Goal: Task Accomplishment & Management: Manage account settings

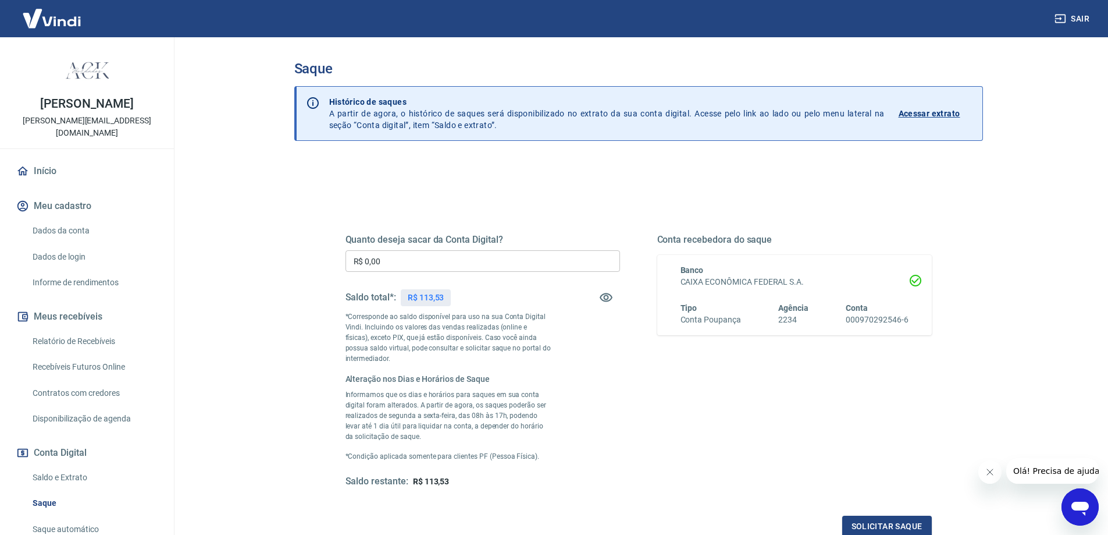
click at [562, 295] on div "Saldo total*: R$ 113,53" at bounding box center [483, 297] width 275 height 28
click at [457, 256] on input "R$ 0,00" at bounding box center [483, 261] width 275 height 22
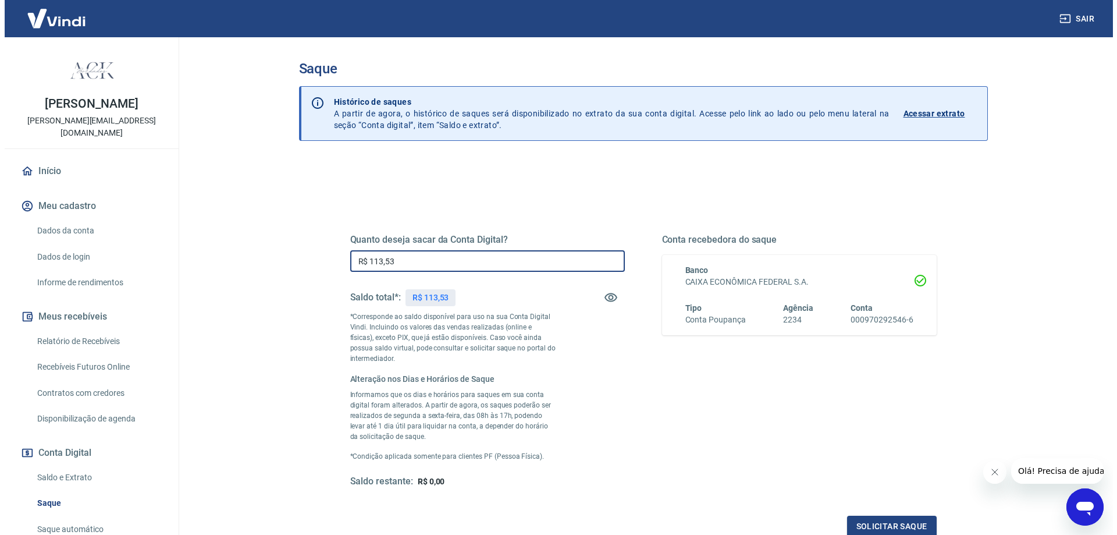
scroll to position [116, 0]
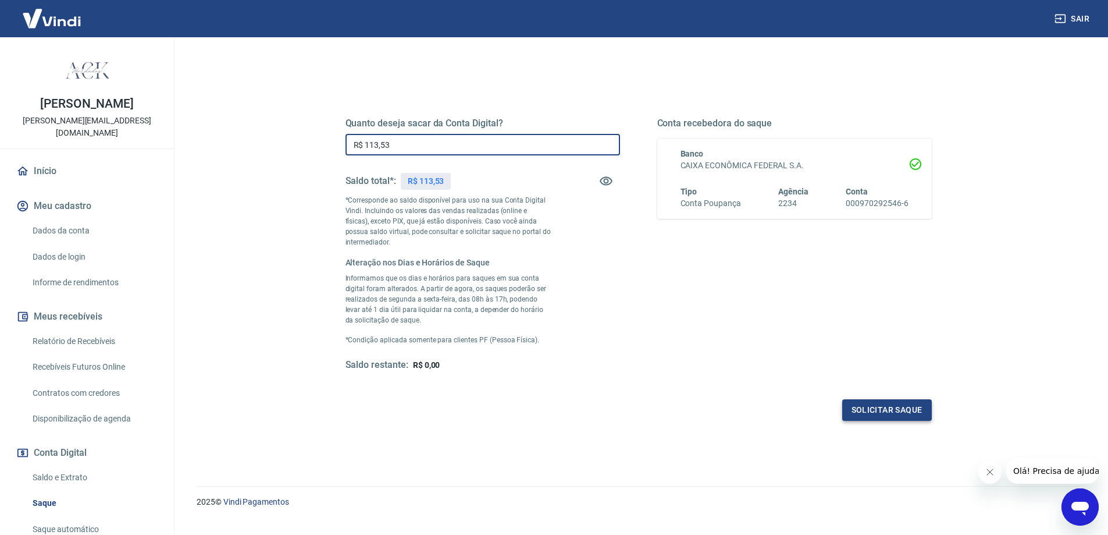
type input "R$ 113,53"
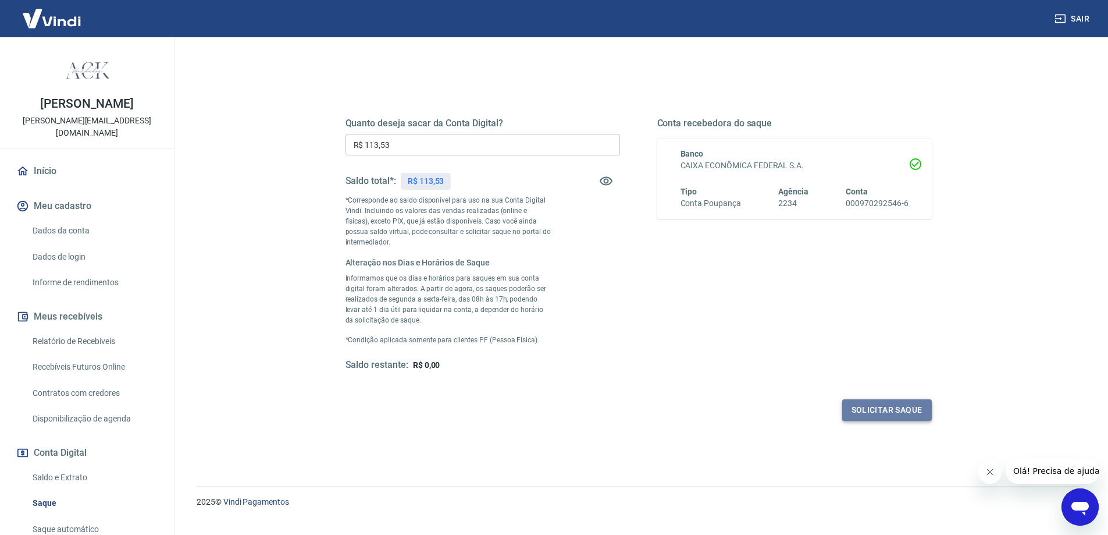
click at [882, 412] on button "Solicitar saque" at bounding box center [888, 410] width 90 height 22
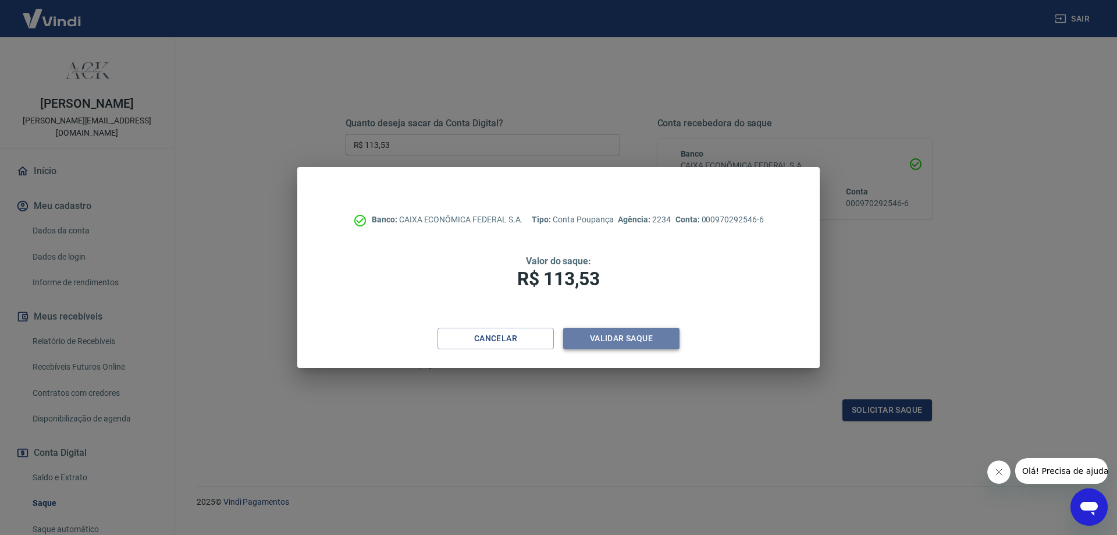
click at [639, 341] on button "Validar saque" at bounding box center [621, 339] width 116 height 22
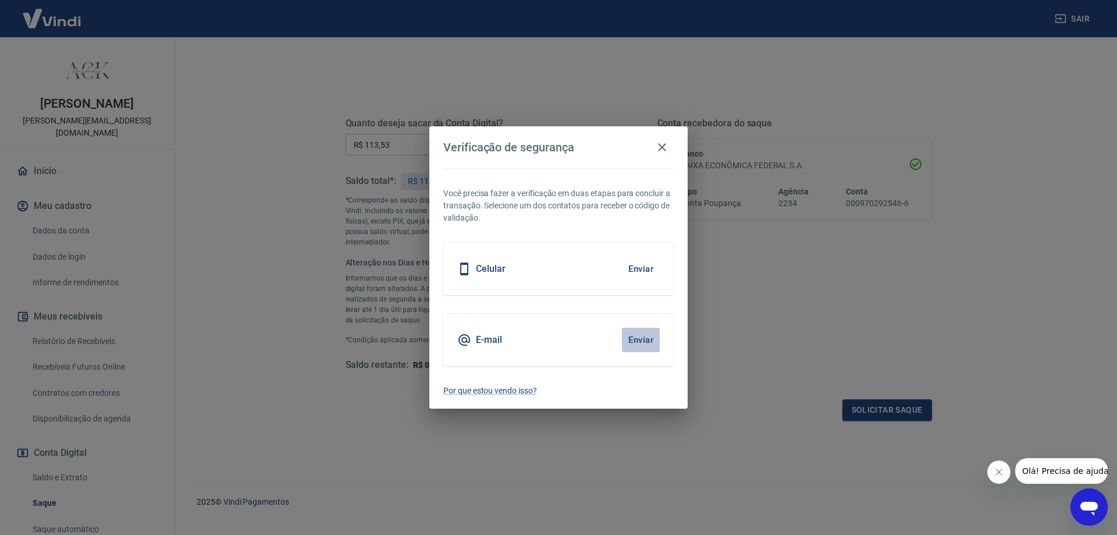
click at [643, 340] on button "Enviar" at bounding box center [641, 340] width 38 height 24
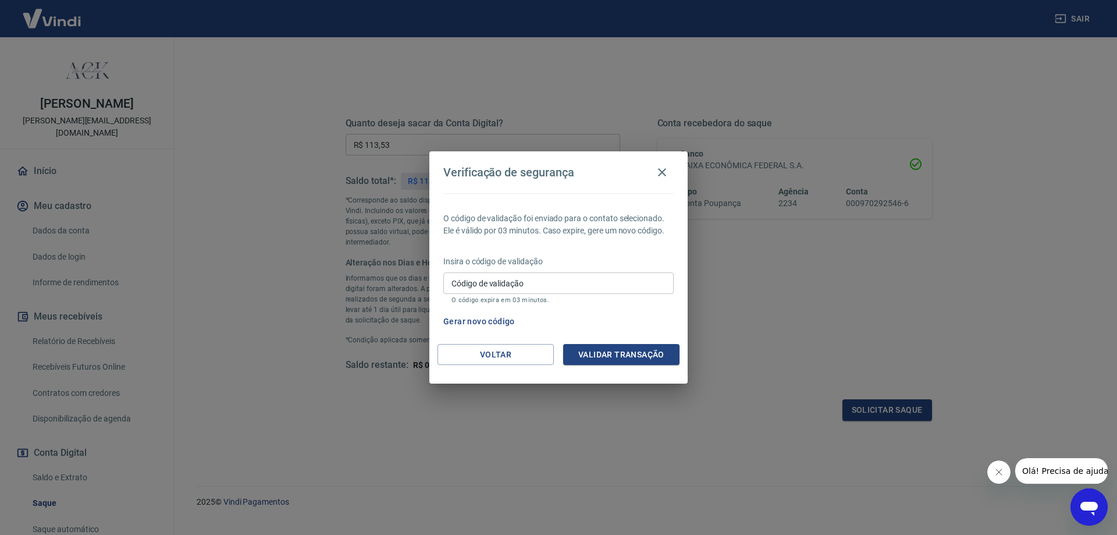
click at [549, 285] on input "Código de validação" at bounding box center [558, 283] width 230 height 22
type input "930876"
click at [614, 357] on button "Validar transação" at bounding box center [621, 355] width 116 height 22
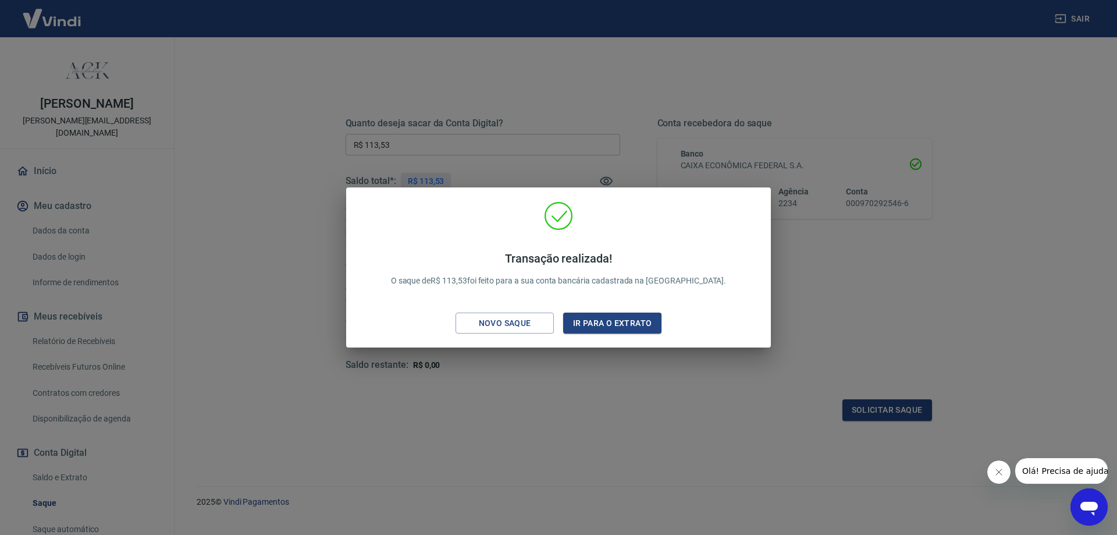
click at [590, 119] on div "Transação realizada! O saque de R$ 113,53 foi feito para a sua conta bancária c…" at bounding box center [558, 267] width 1117 height 535
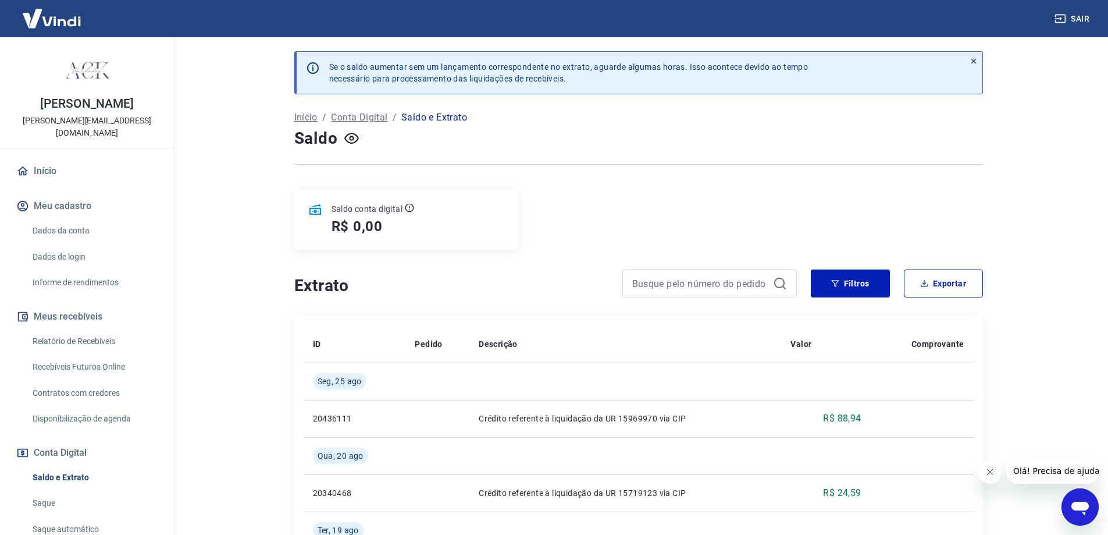
scroll to position [116, 0]
